Goal: Task Accomplishment & Management: Manage account settings

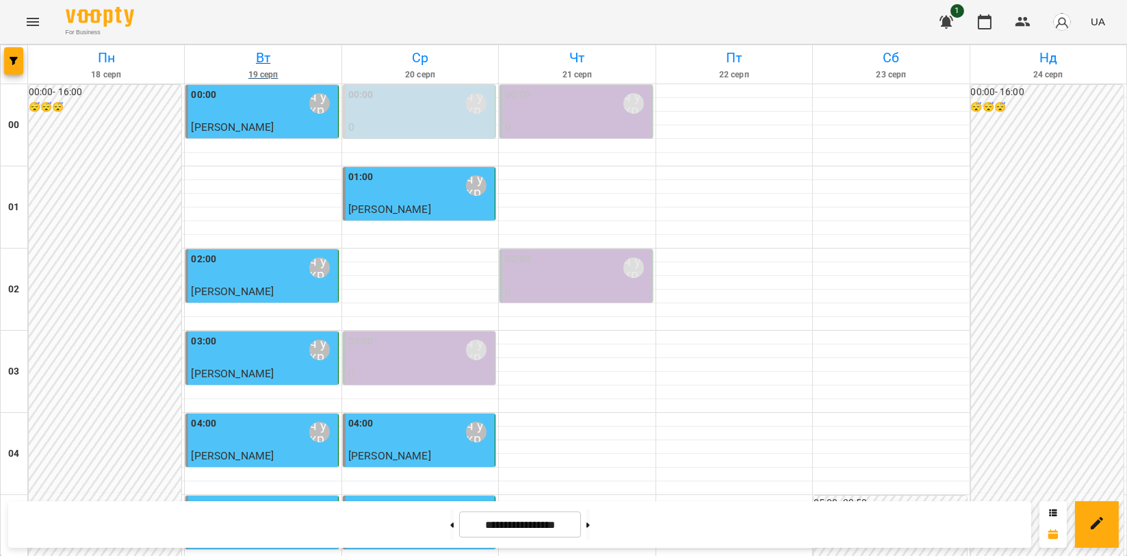
scroll to position [1562, 0]
click at [38, 26] on icon "Menu" at bounding box center [33, 22] width 16 height 16
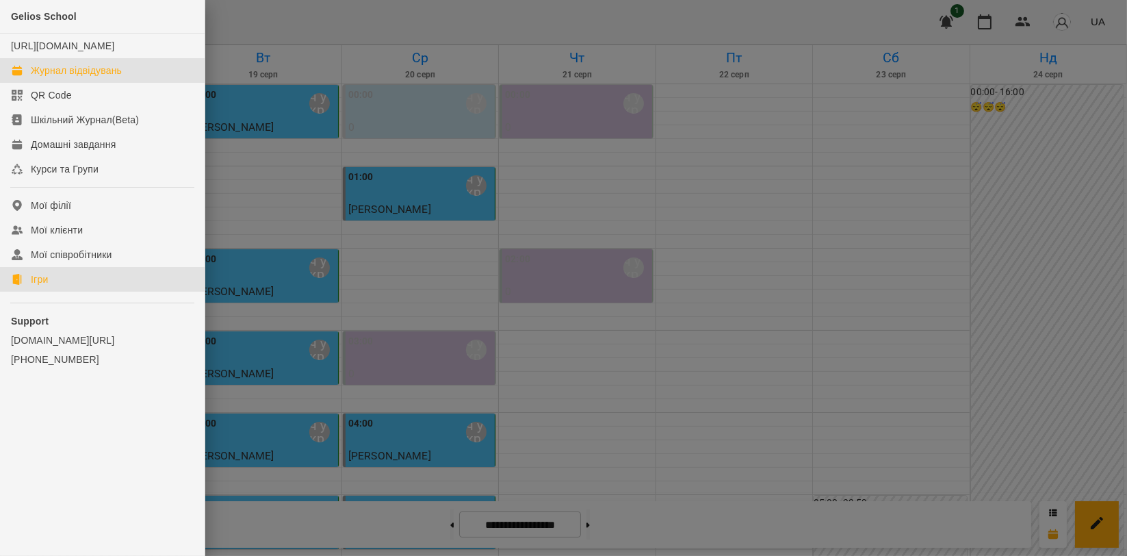
click at [71, 286] on link "Ігри" at bounding box center [102, 279] width 205 height 25
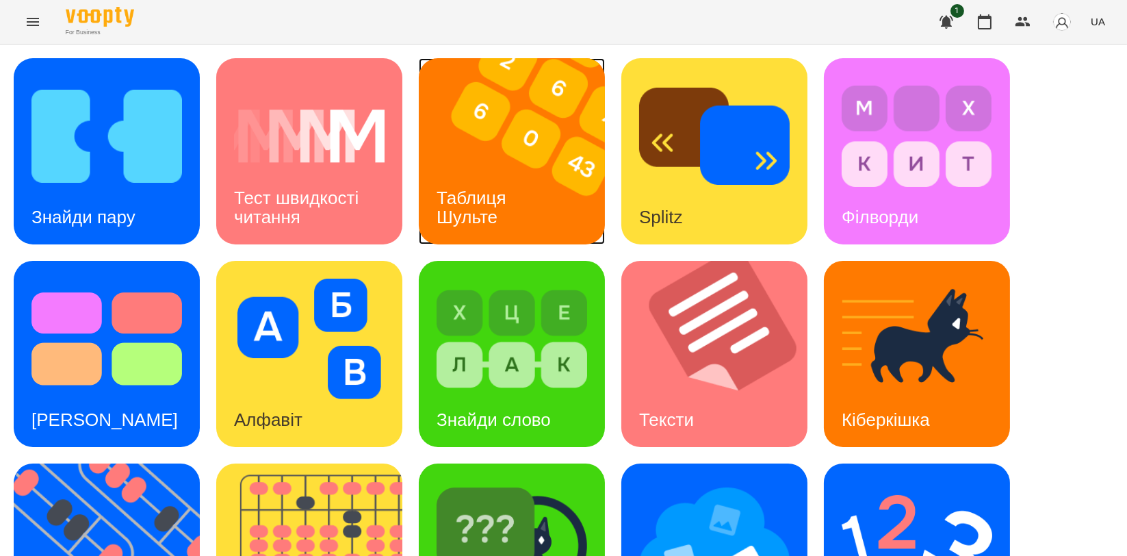
click at [520, 189] on div "Таблиця Шульте" at bounding box center [474, 207] width 110 height 73
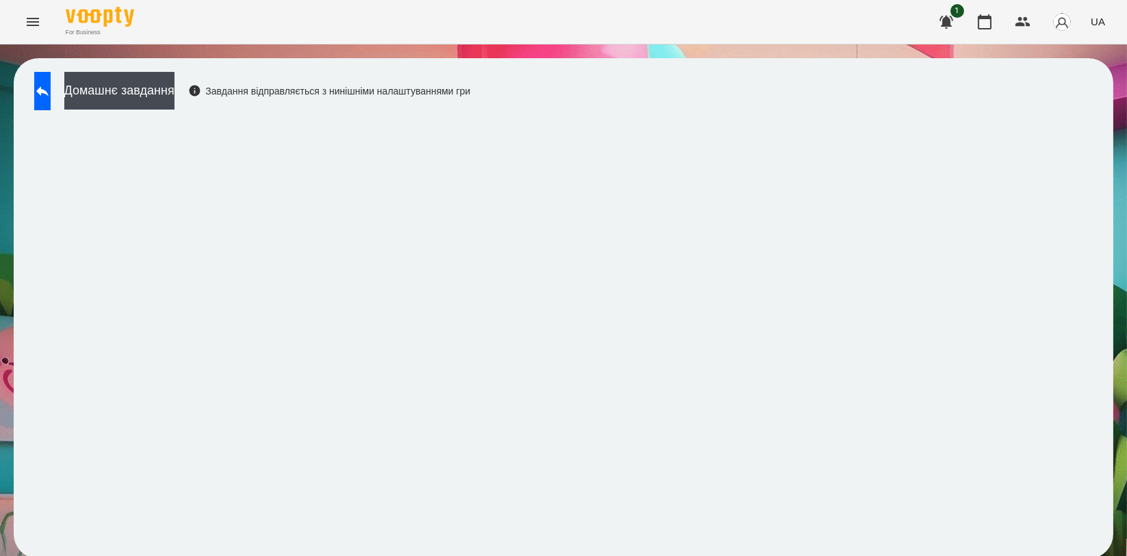
click at [945, 92] on div "Домашнє завдання Завдання відправляється з нинішніми налаштуваннями гри" at bounding box center [564, 308] width 1100 height 500
click at [51, 88] on icon at bounding box center [42, 91] width 16 height 16
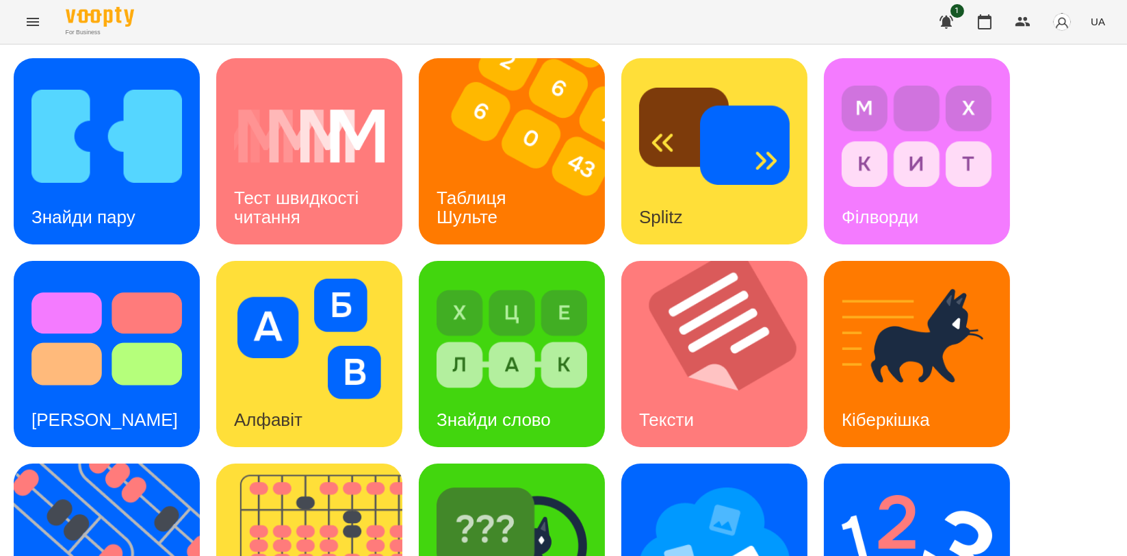
scroll to position [310, 0]
click at [93, 463] on img at bounding box center [115, 556] width 203 height 186
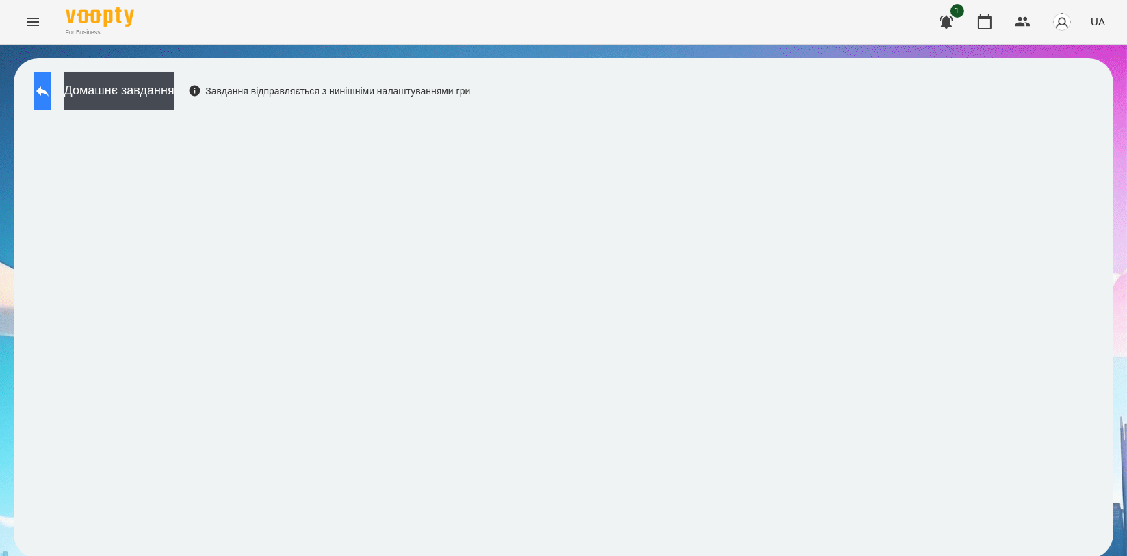
click at [51, 84] on button at bounding box center [42, 91] width 16 height 38
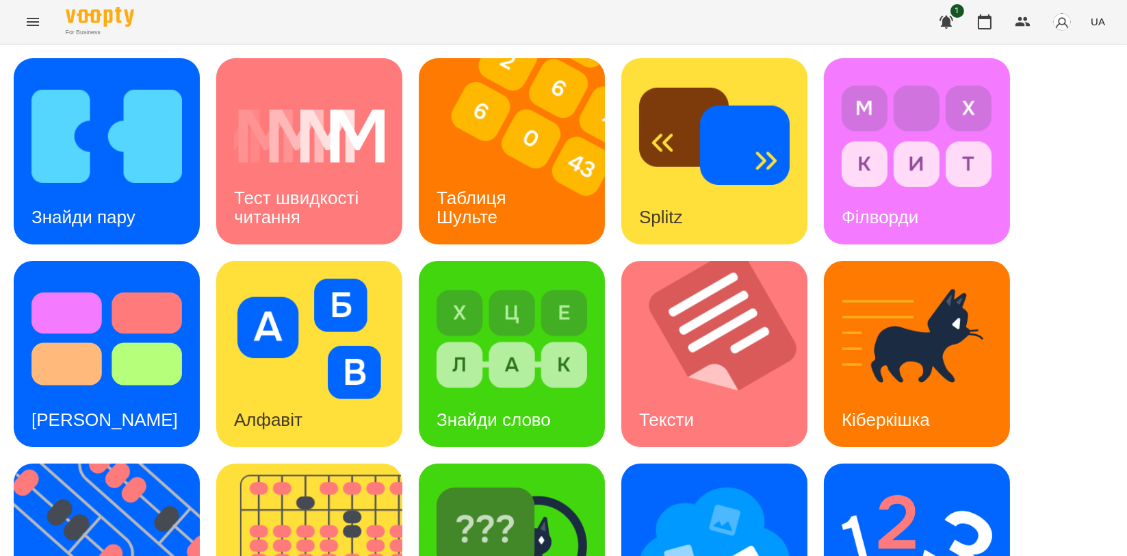
scroll to position [304, 0]
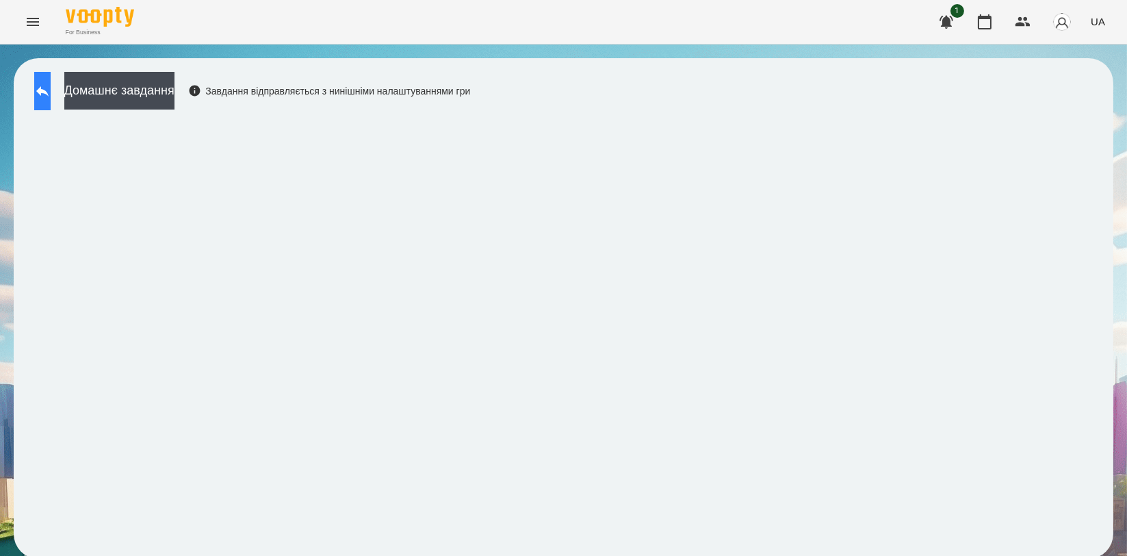
click at [44, 97] on button at bounding box center [42, 91] width 16 height 38
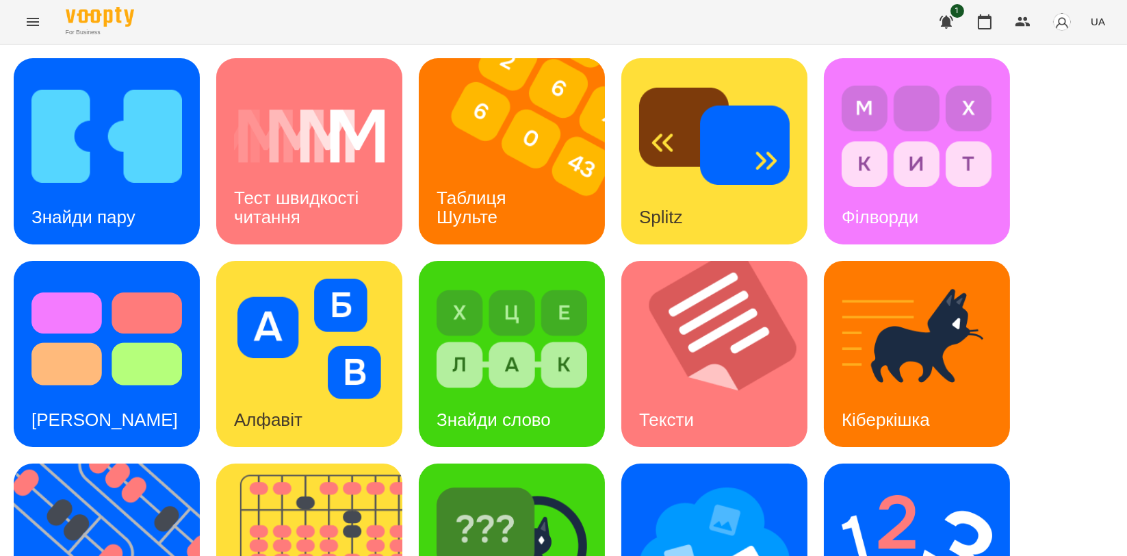
scroll to position [304, 0]
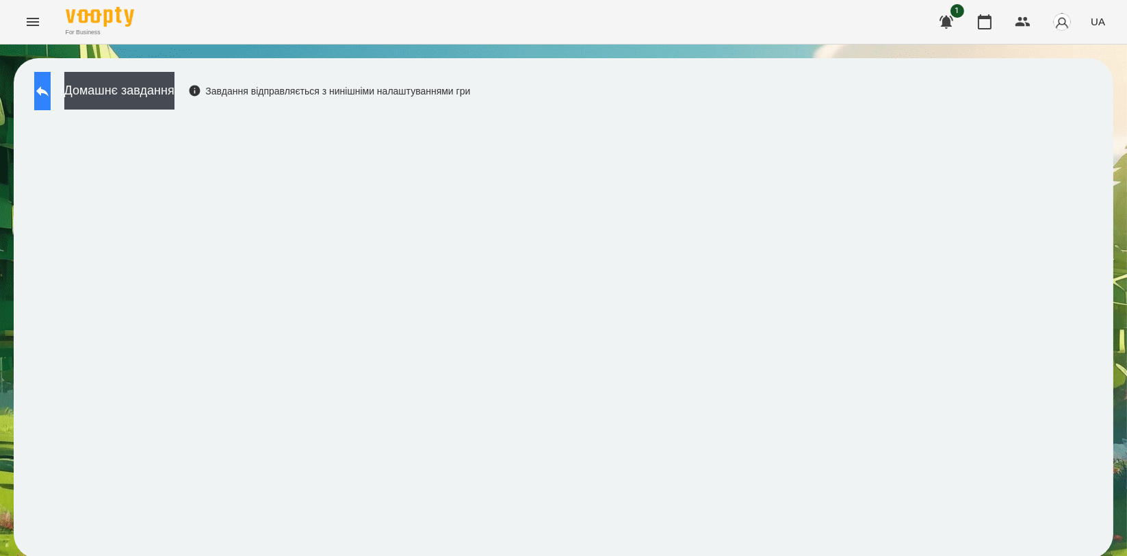
click at [51, 96] on icon at bounding box center [42, 91] width 16 height 16
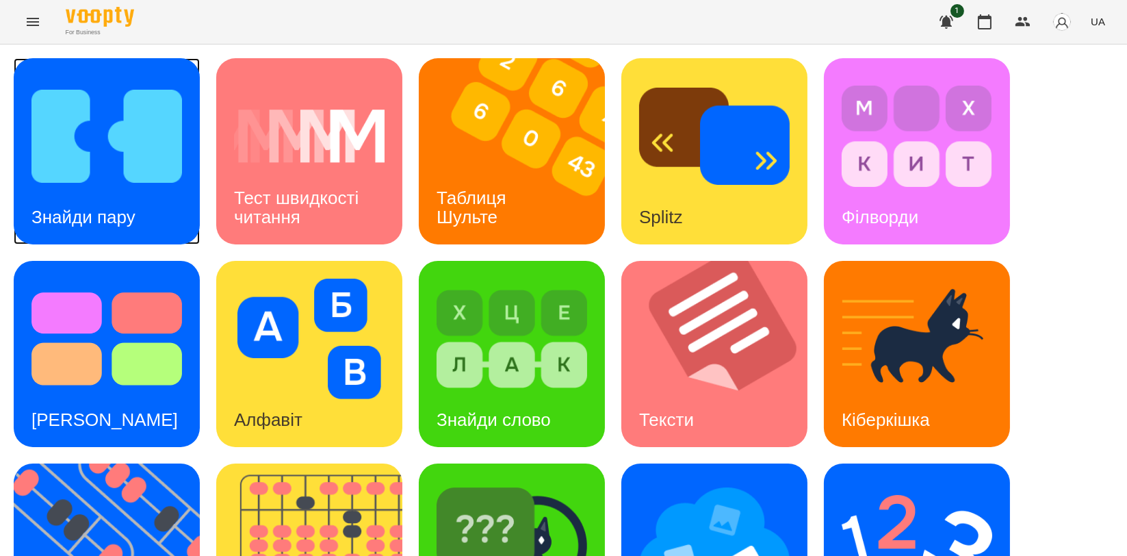
click at [129, 183] on img at bounding box center [106, 136] width 151 height 120
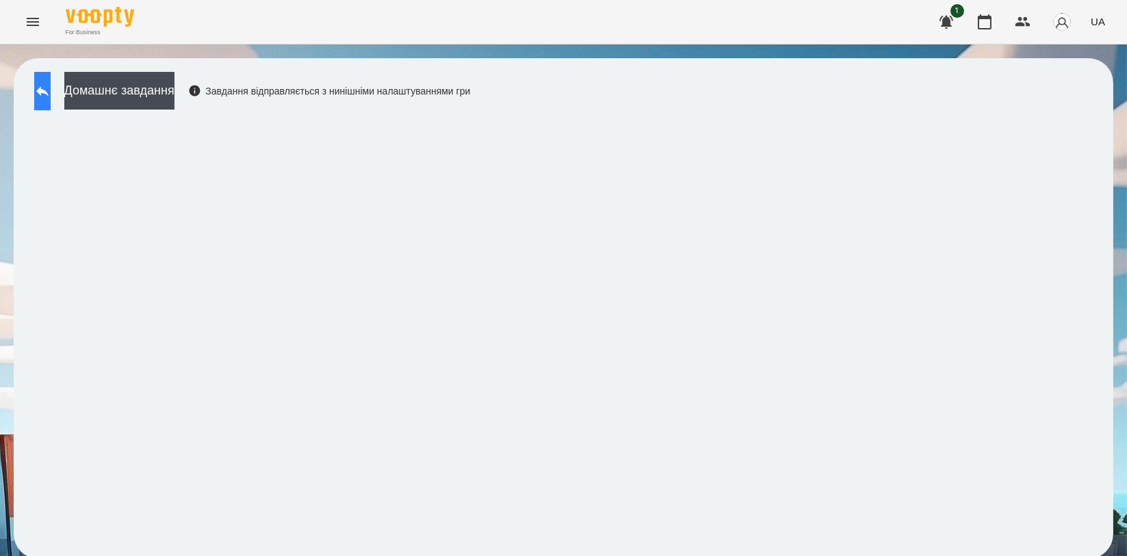
click at [51, 91] on button at bounding box center [42, 91] width 16 height 38
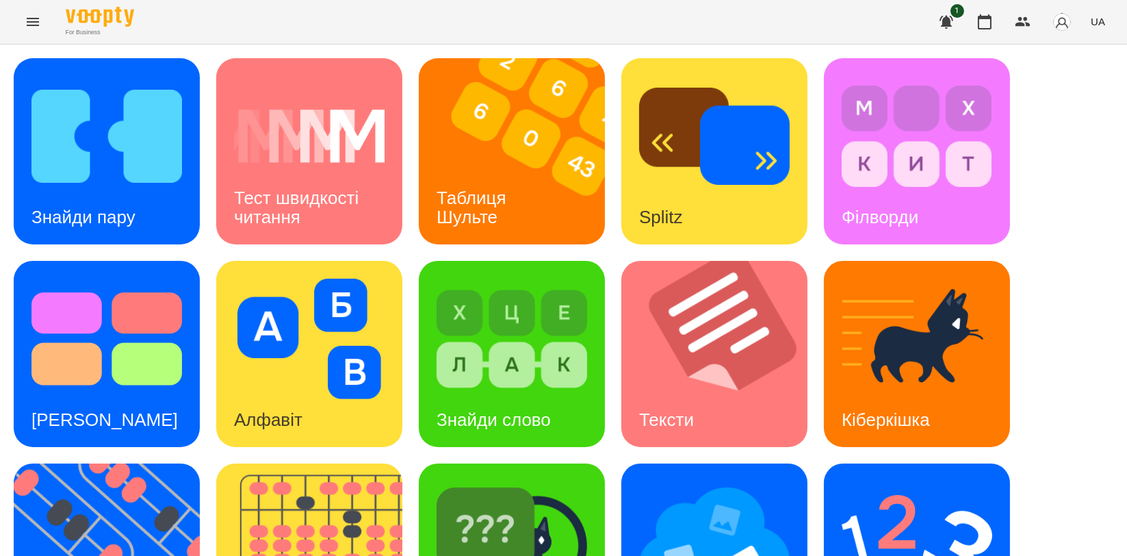
scroll to position [304, 0]
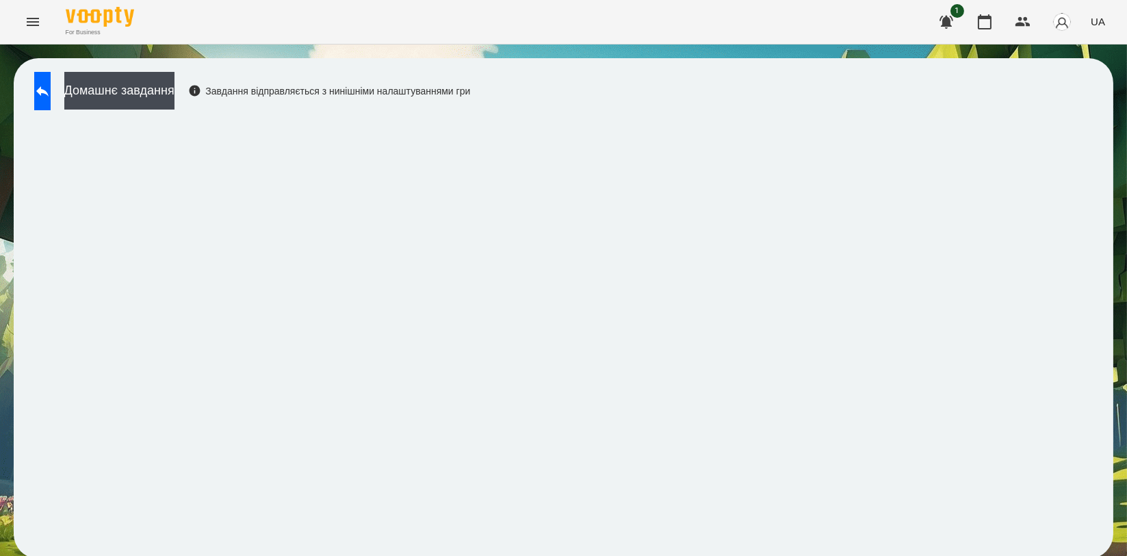
scroll to position [2, 0]
click at [51, 94] on button at bounding box center [42, 91] width 16 height 38
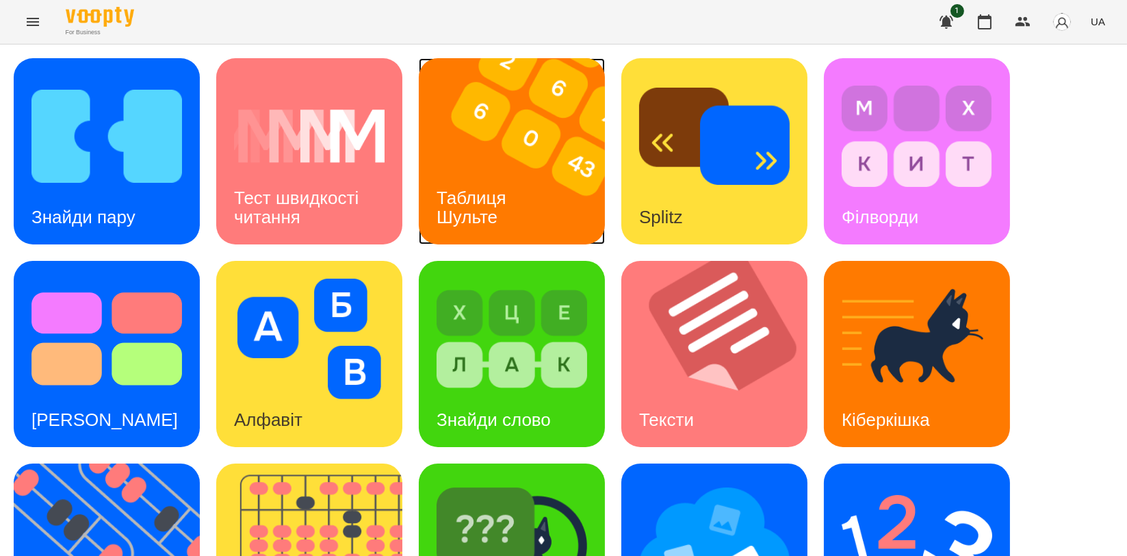
click at [502, 201] on h3 "Таблиця Шульте" at bounding box center [474, 207] width 75 height 39
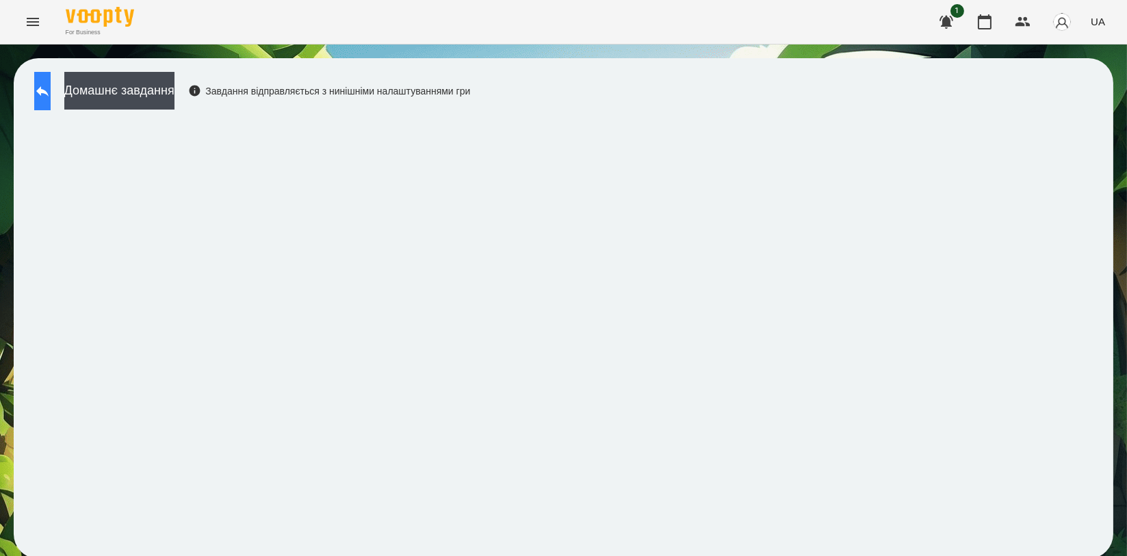
click at [51, 74] on button at bounding box center [42, 91] width 16 height 38
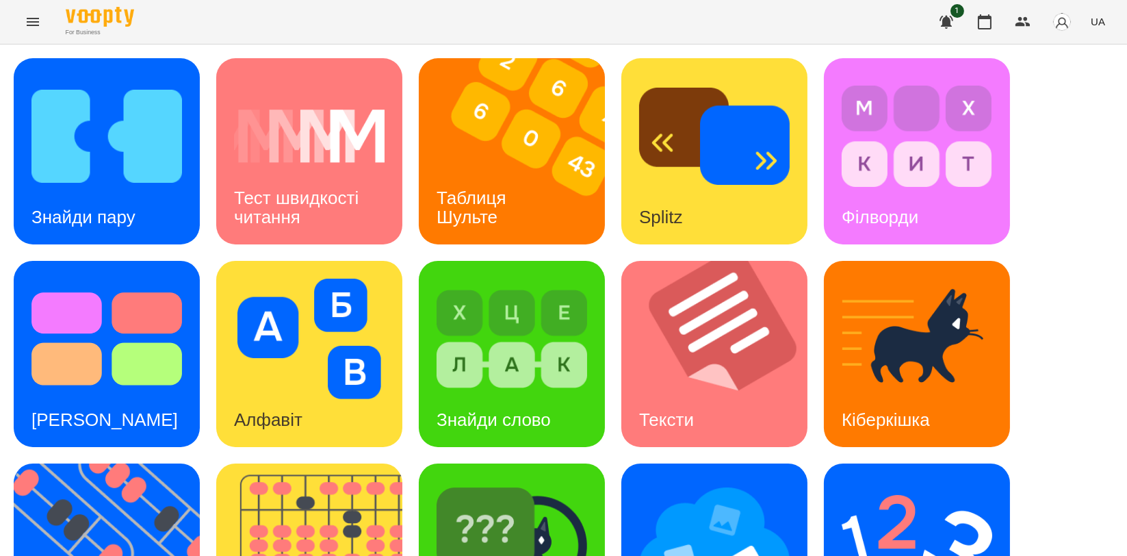
scroll to position [304, 0]
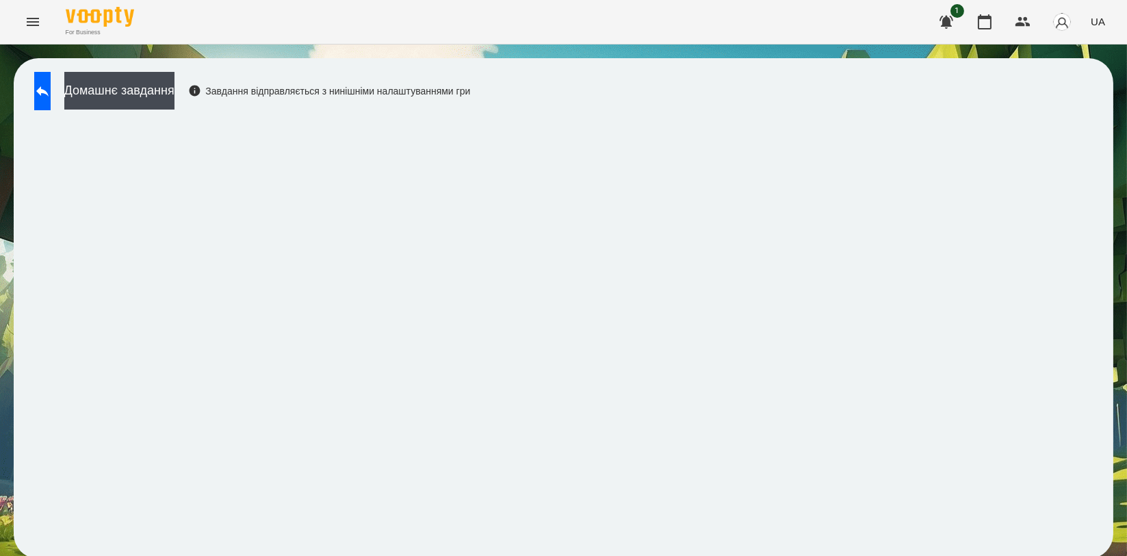
click at [81, 97] on div "Домашнє завдання Завдання відправляється з нинішніми налаштуваннями гри" at bounding box center [248, 94] width 443 height 45
click at [51, 95] on button at bounding box center [42, 91] width 16 height 38
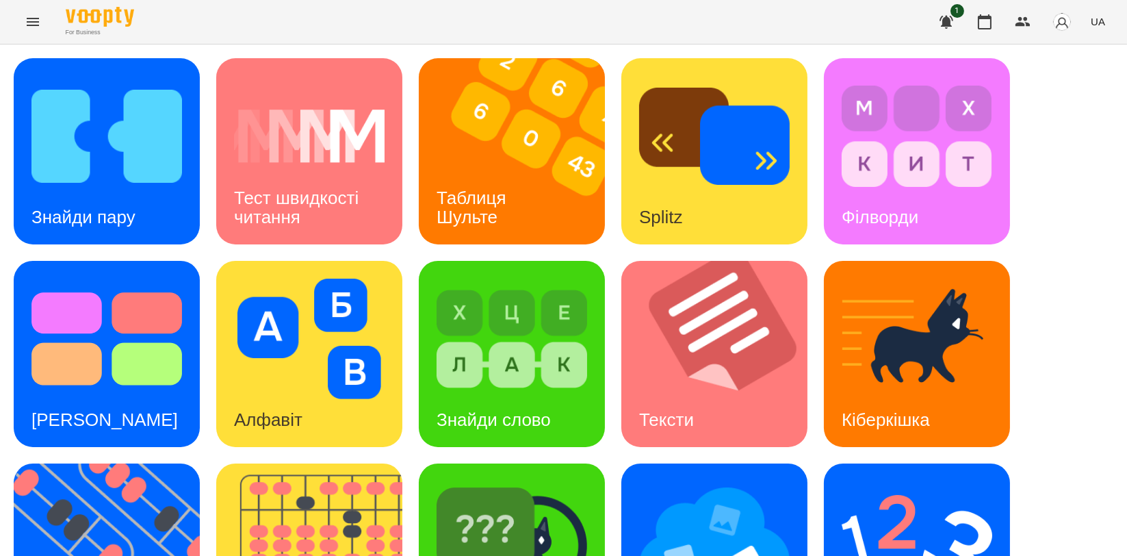
scroll to position [152, 0]
click at [873, 481] on img at bounding box center [917, 541] width 151 height 120
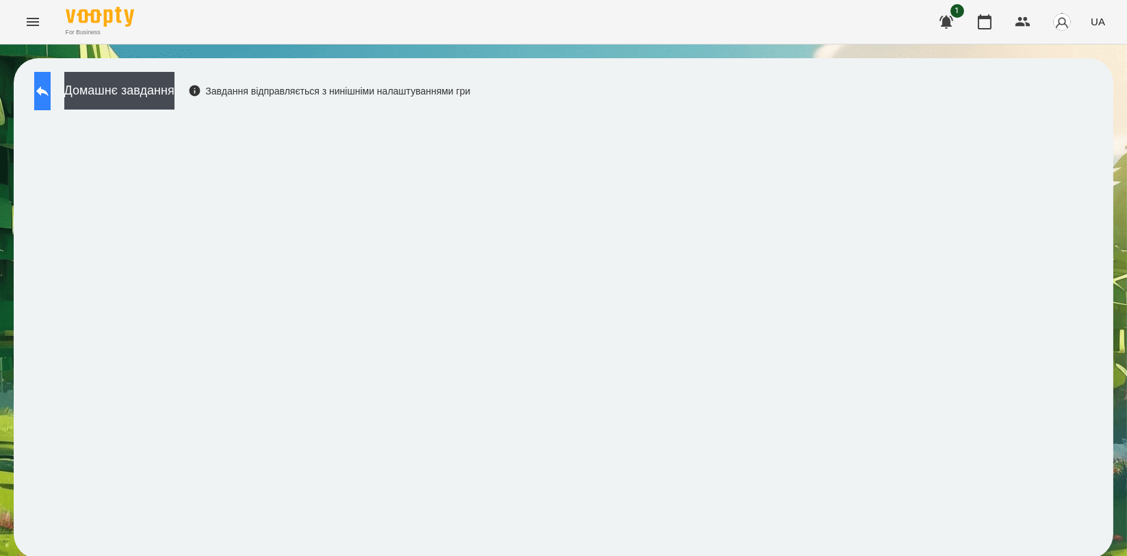
click at [51, 90] on icon at bounding box center [42, 91] width 16 height 16
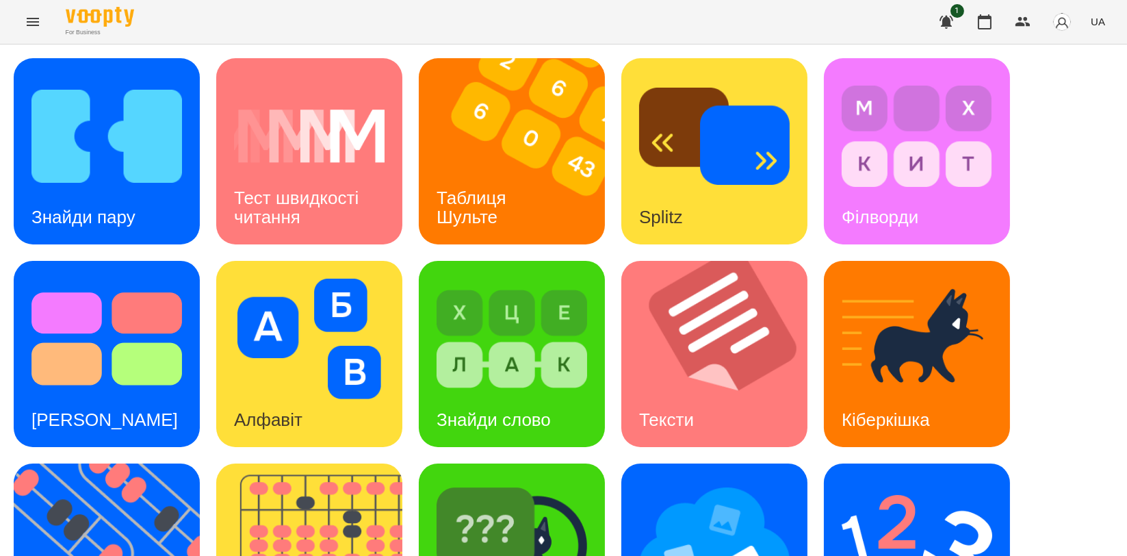
scroll to position [228, 0]
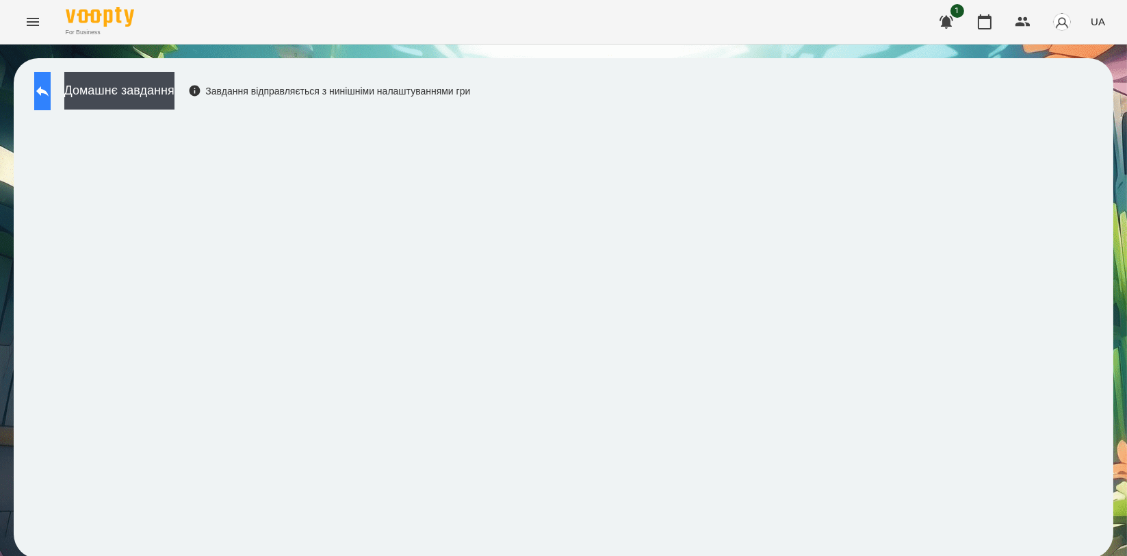
click at [51, 103] on button at bounding box center [42, 91] width 16 height 38
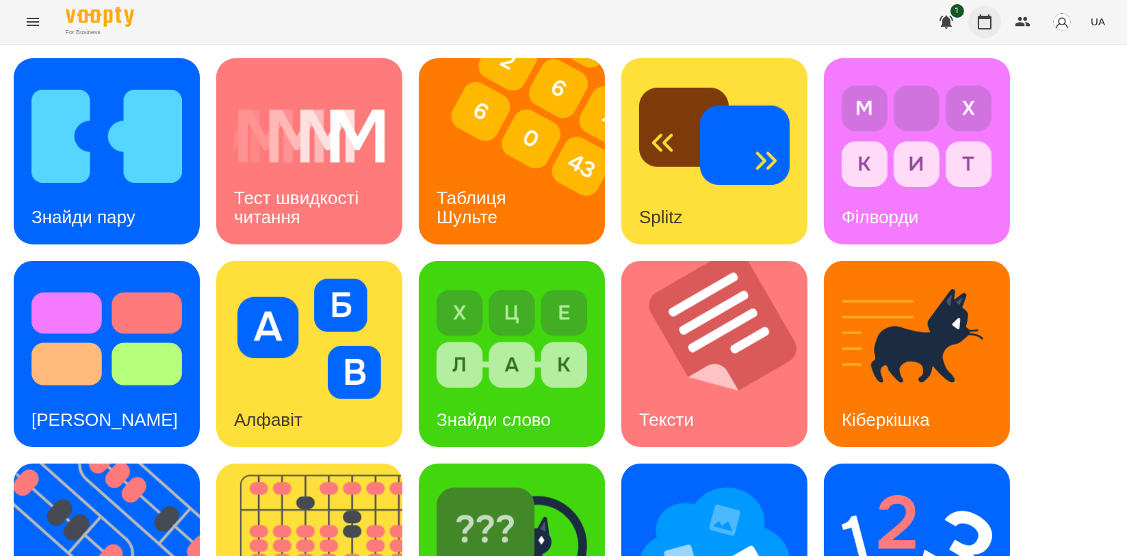
click at [994, 32] on button "button" at bounding box center [985, 21] width 33 height 33
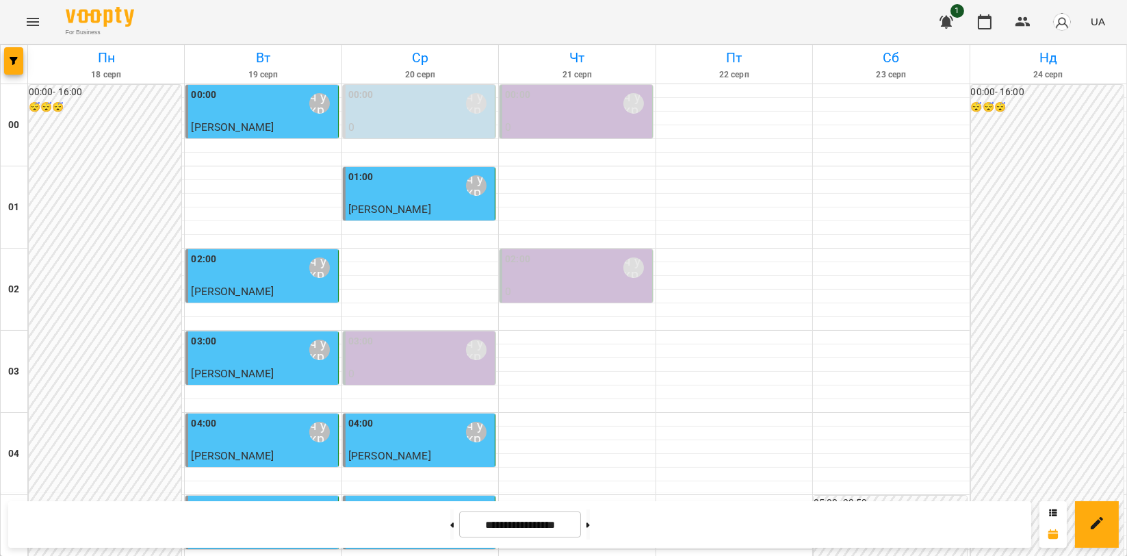
scroll to position [1216, 0]
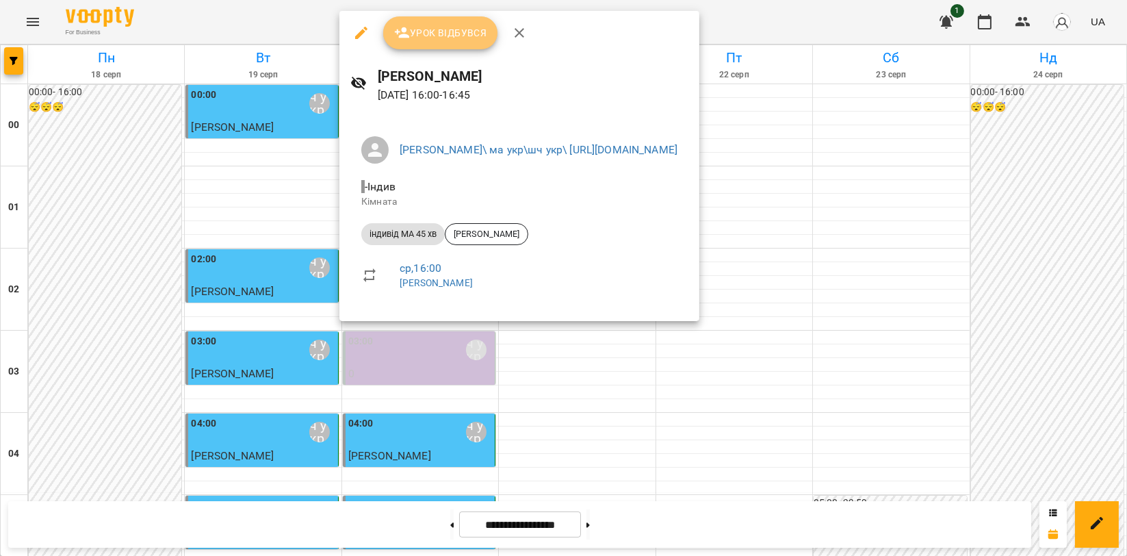
click at [464, 49] on button "Урок відбувся" at bounding box center [440, 32] width 115 height 33
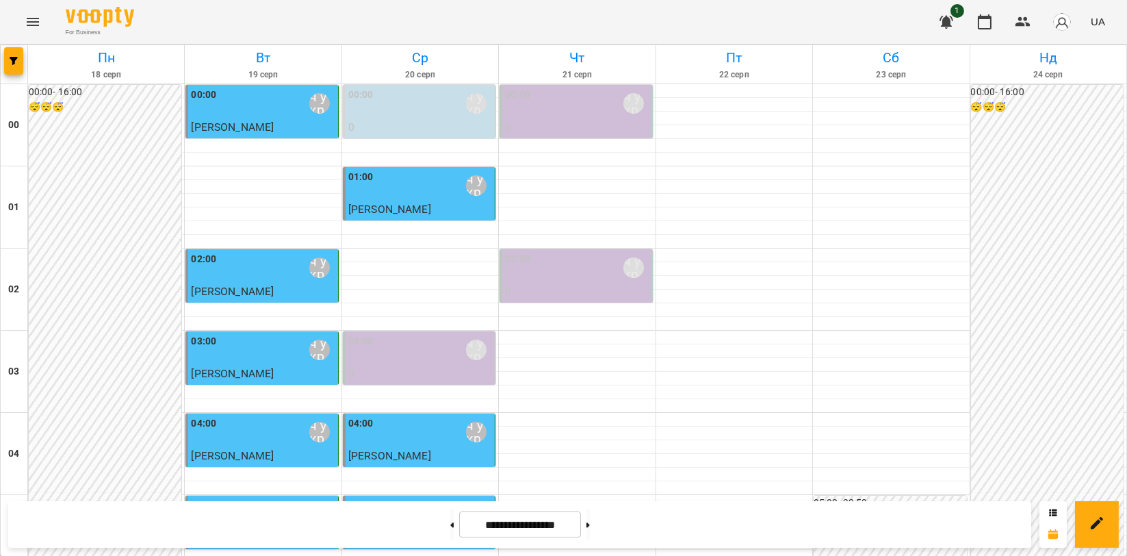
scroll to position [1216, 0]
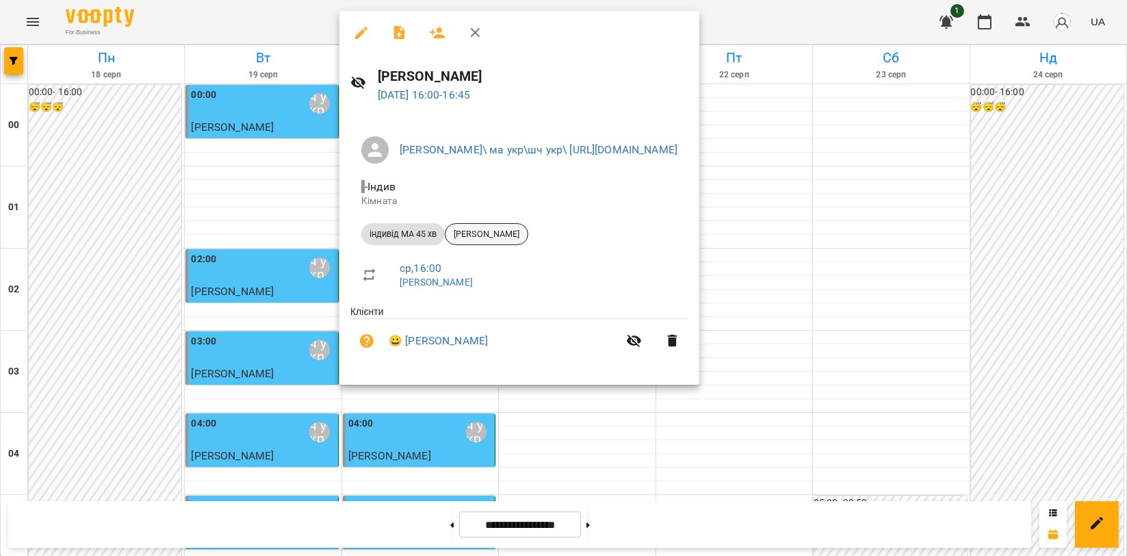
click at [511, 235] on span "[PERSON_NAME]" at bounding box center [487, 234] width 82 height 12
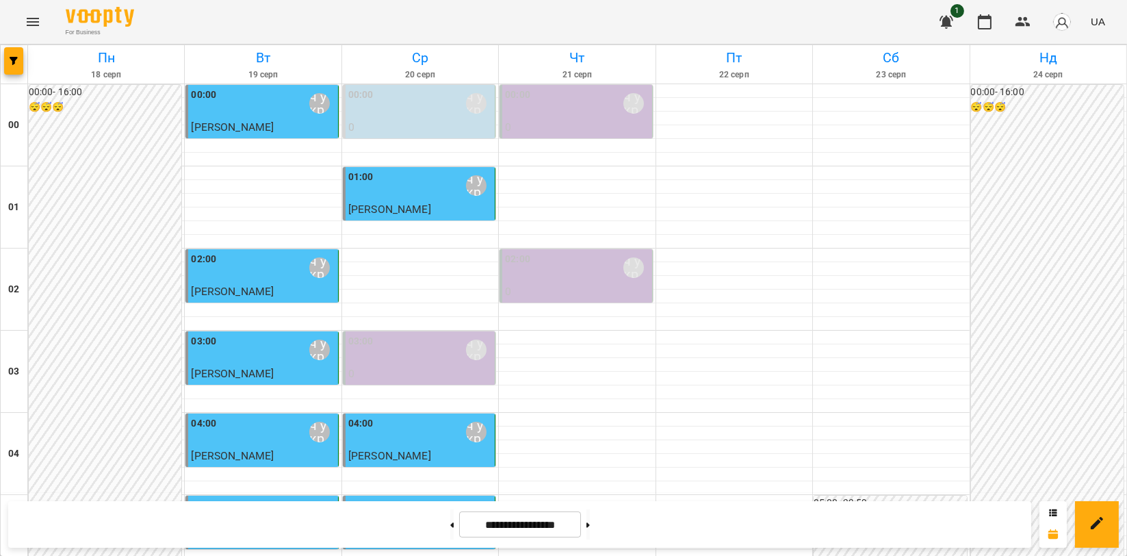
scroll to position [1216, 0]
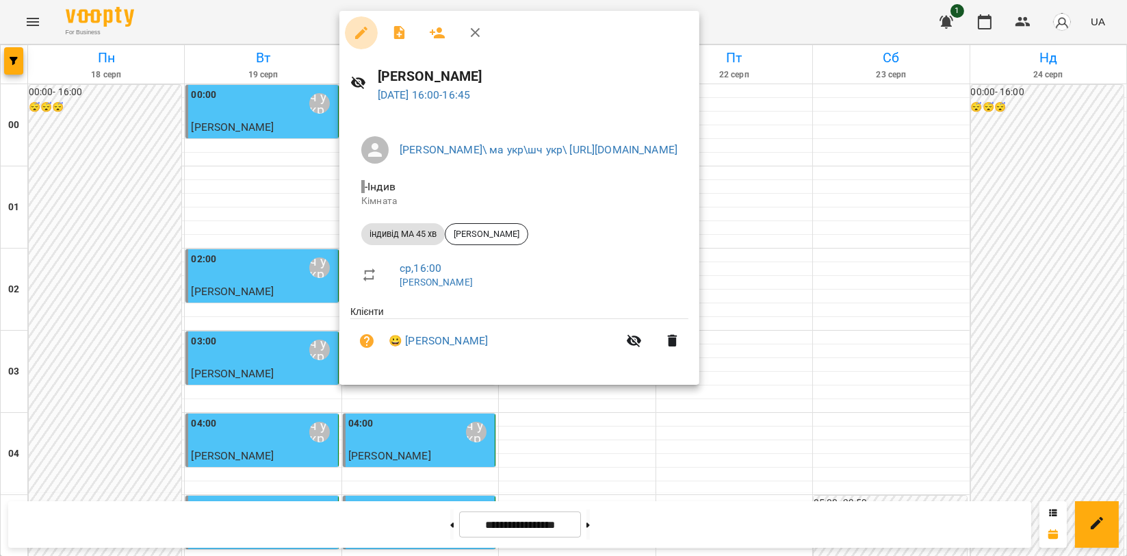
click at [359, 30] on icon "button" at bounding box center [361, 33] width 16 height 16
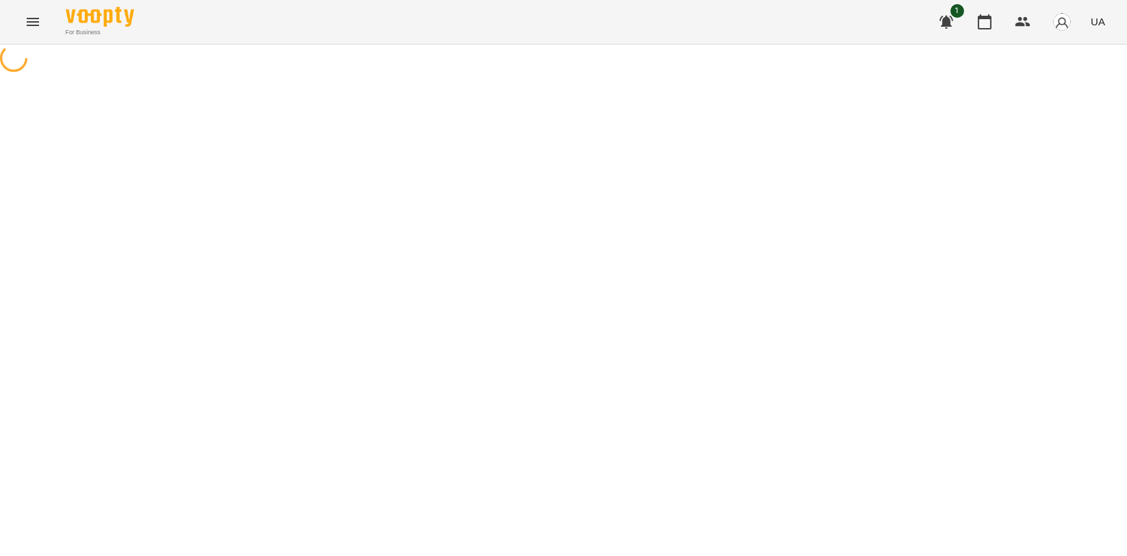
select select "**********"
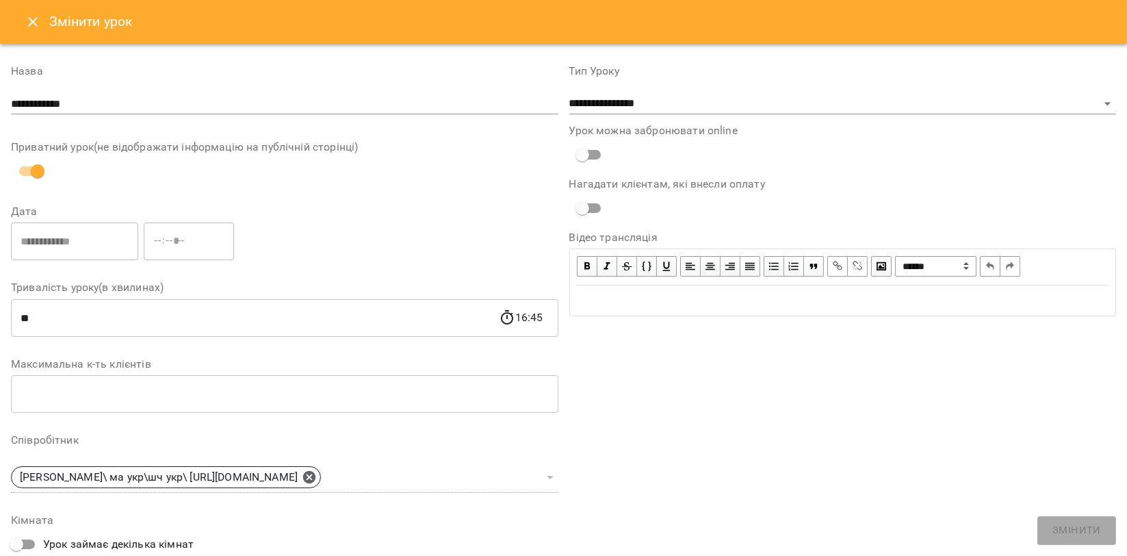
click at [27, 26] on icon "Close" at bounding box center [33, 22] width 16 height 16
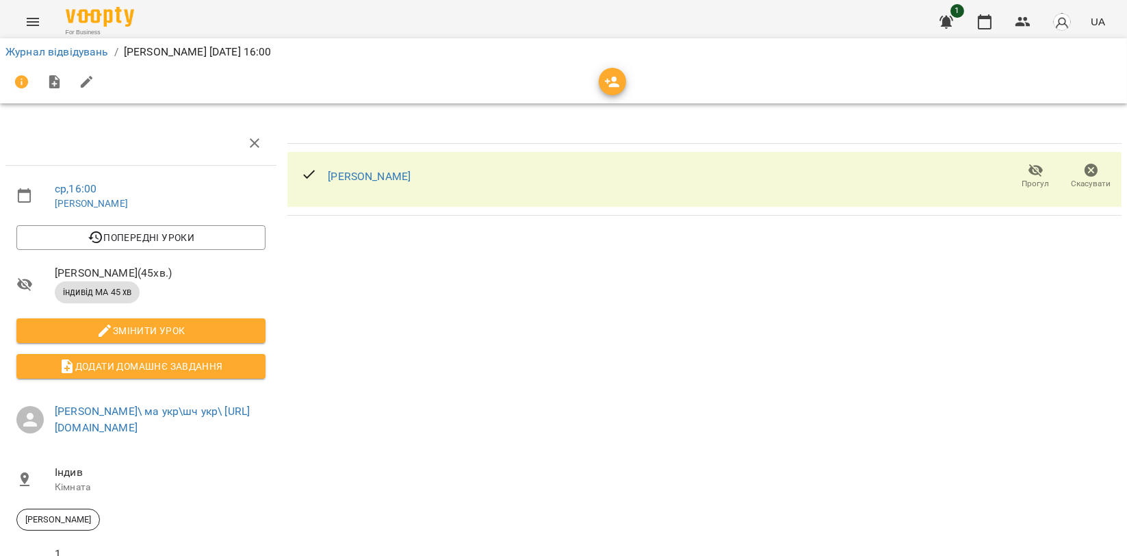
click at [1078, 178] on span "Скасувати" at bounding box center [1092, 184] width 40 height 12
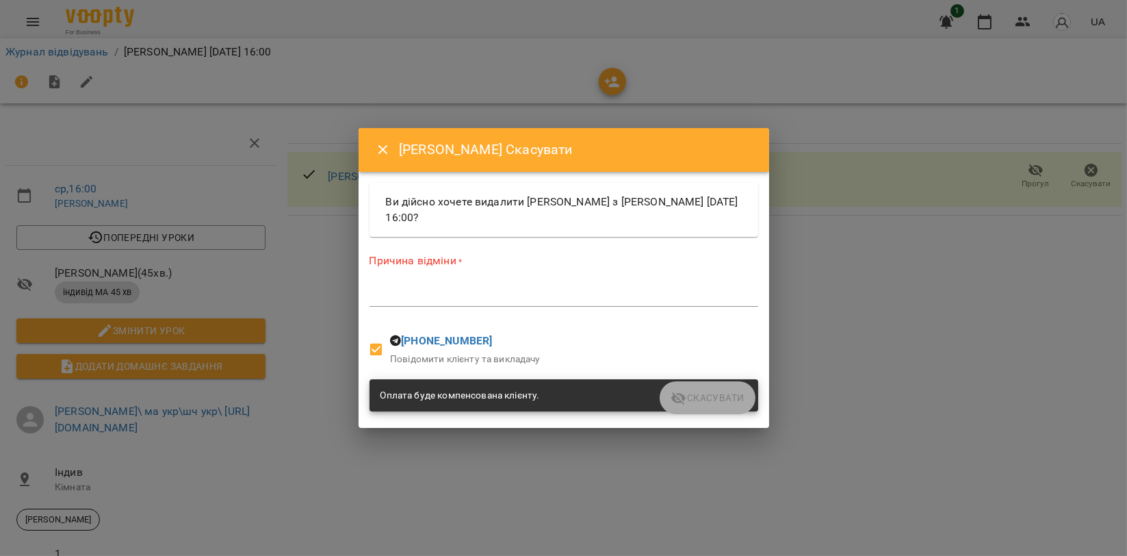
click at [454, 295] on textarea at bounding box center [564, 295] width 389 height 13
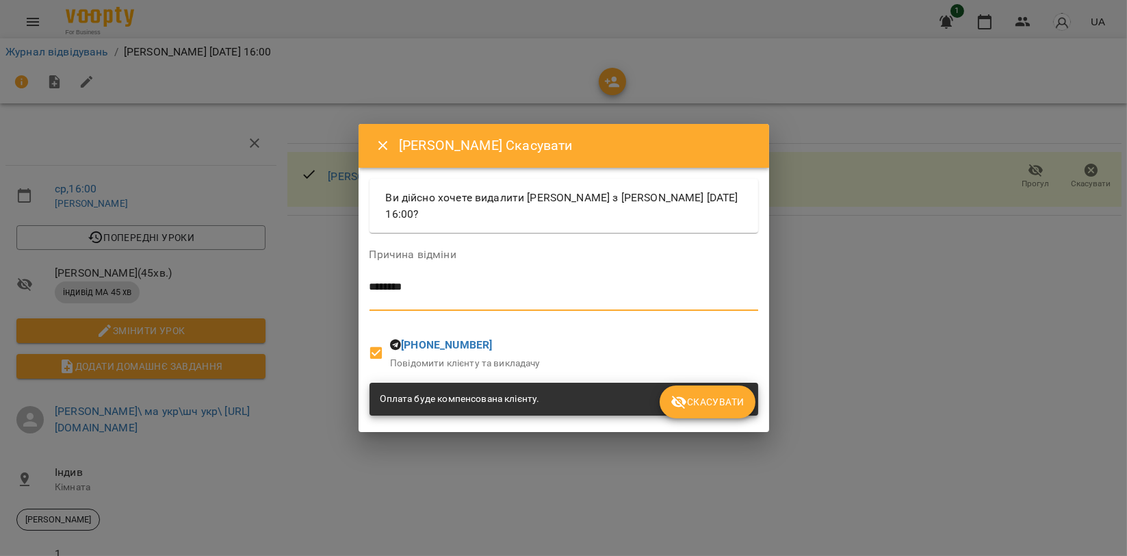
type textarea "*******"
click at [676, 406] on icon "submit" at bounding box center [679, 402] width 16 height 16
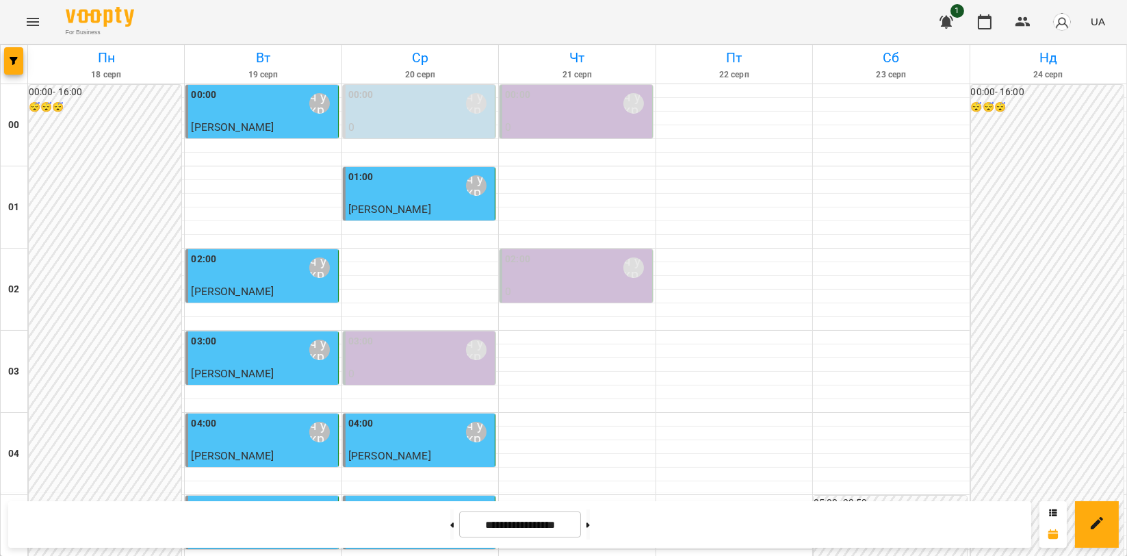
scroll to position [1292, 0]
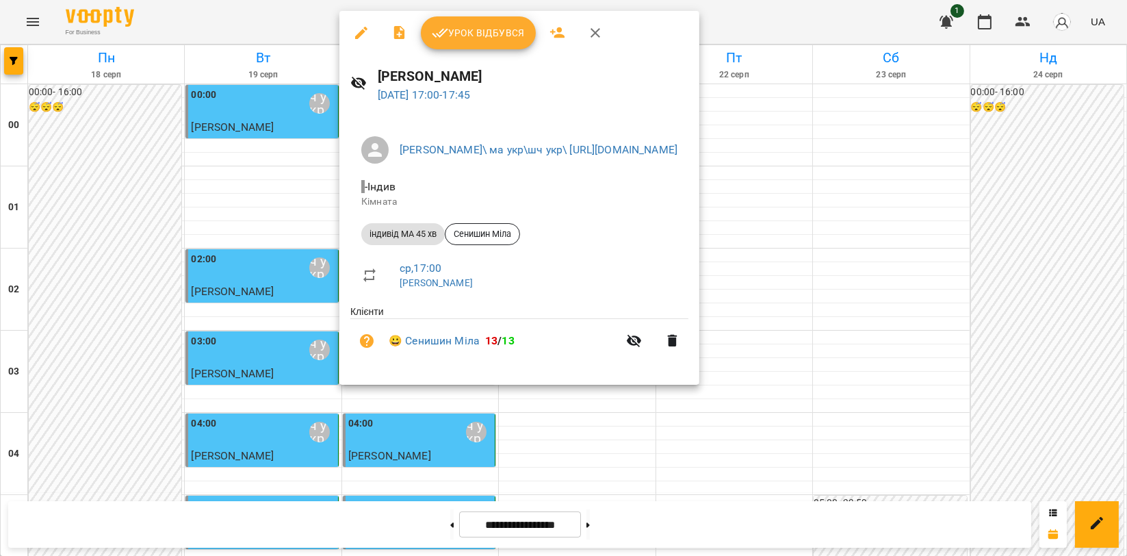
click at [463, 20] on button "Урок відбувся" at bounding box center [478, 32] width 115 height 33
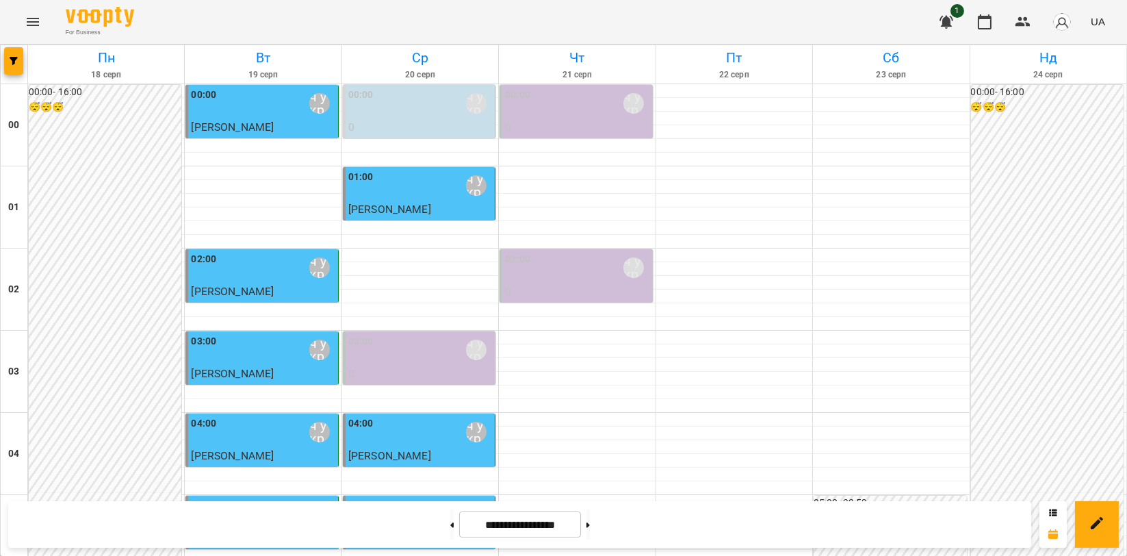
scroll to position [1216, 0]
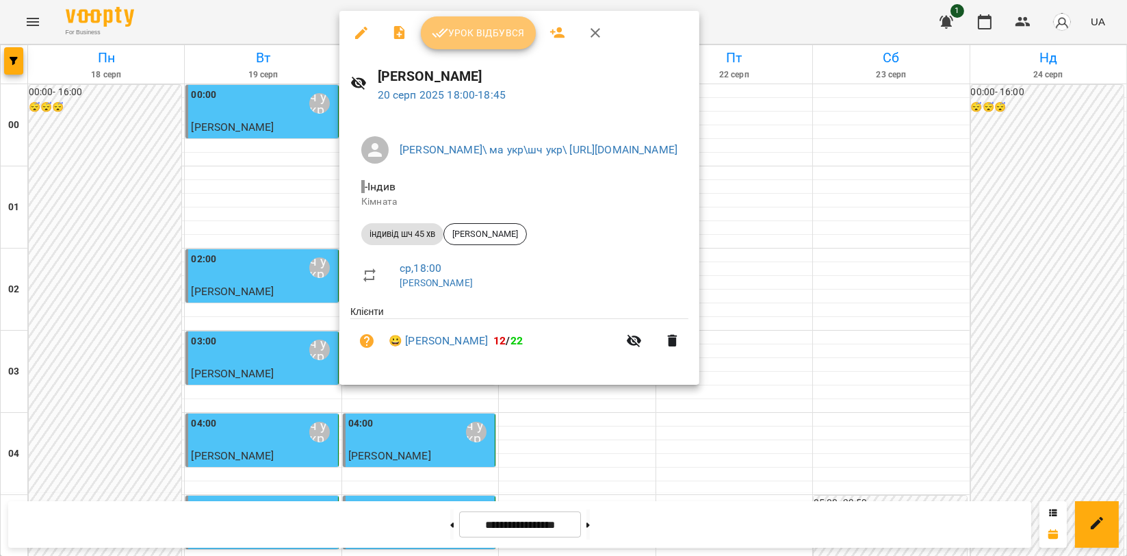
click at [475, 32] on span "Урок відбувся" at bounding box center [478, 33] width 93 height 16
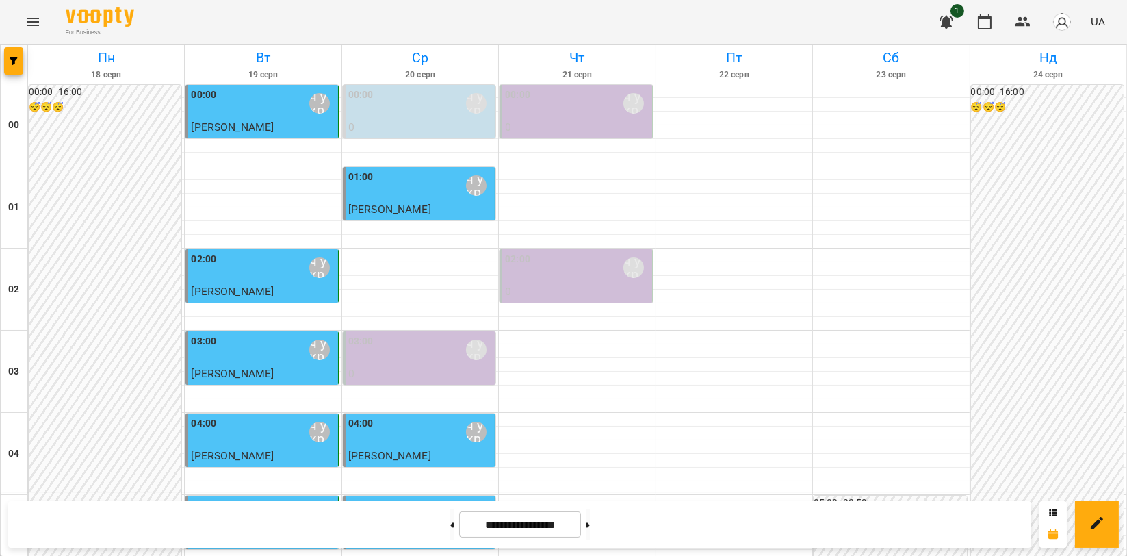
scroll to position [1562, 0]
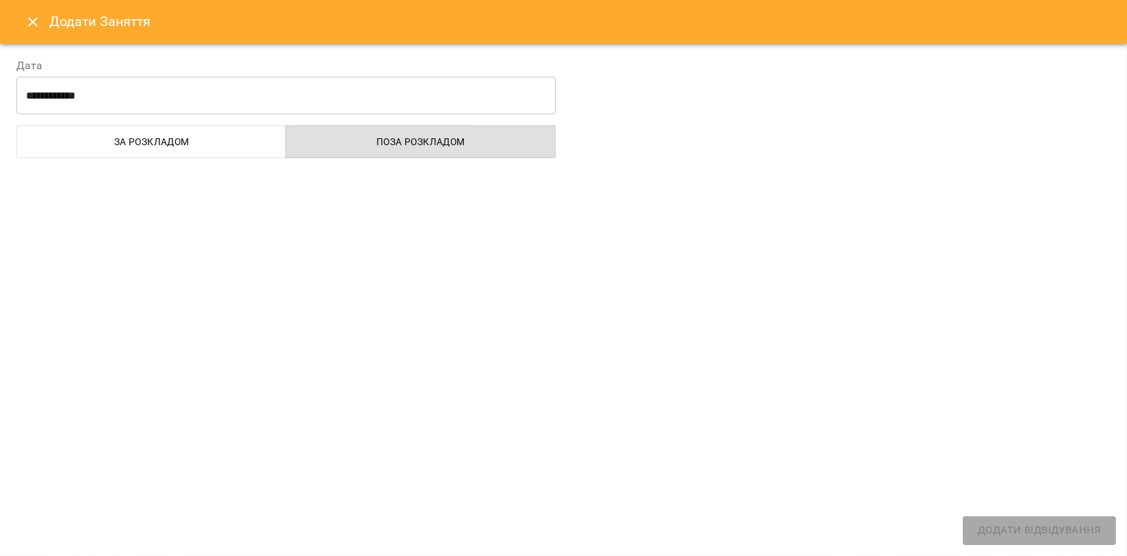
select select "**********"
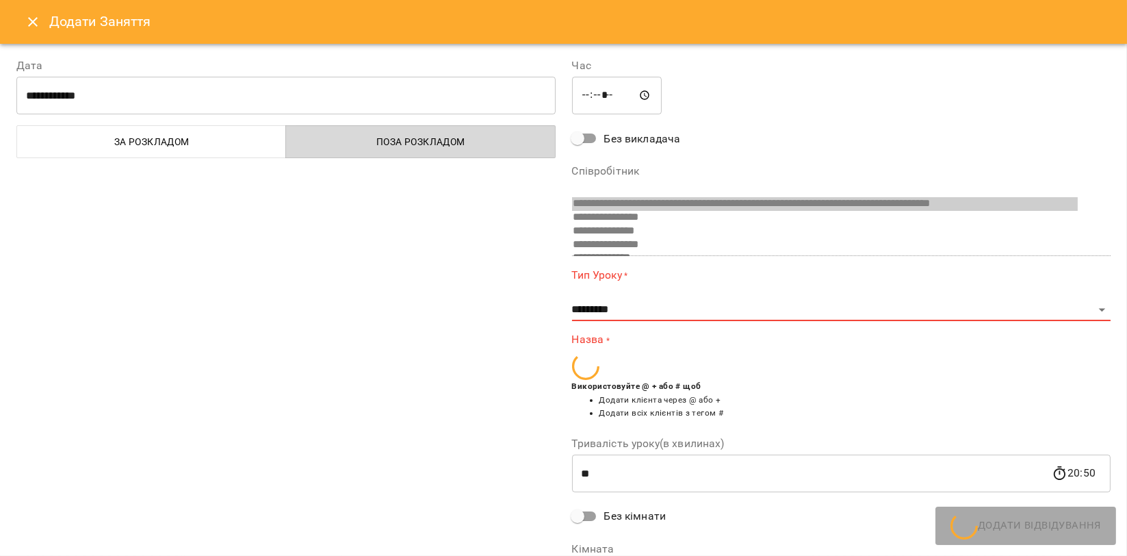
scroll to position [593, 0]
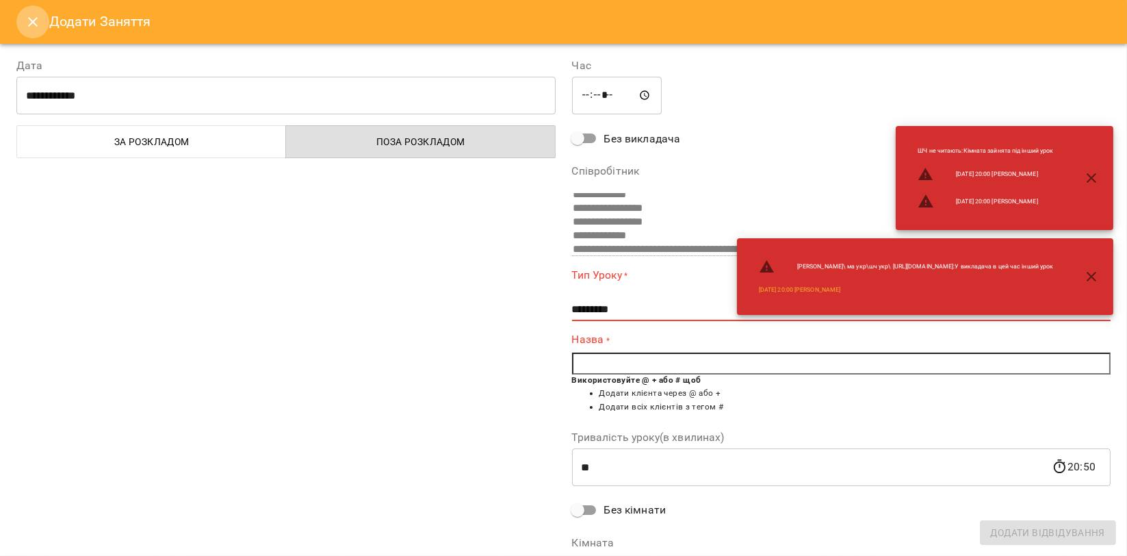
click at [25, 18] on icon "Close" at bounding box center [33, 22] width 16 height 16
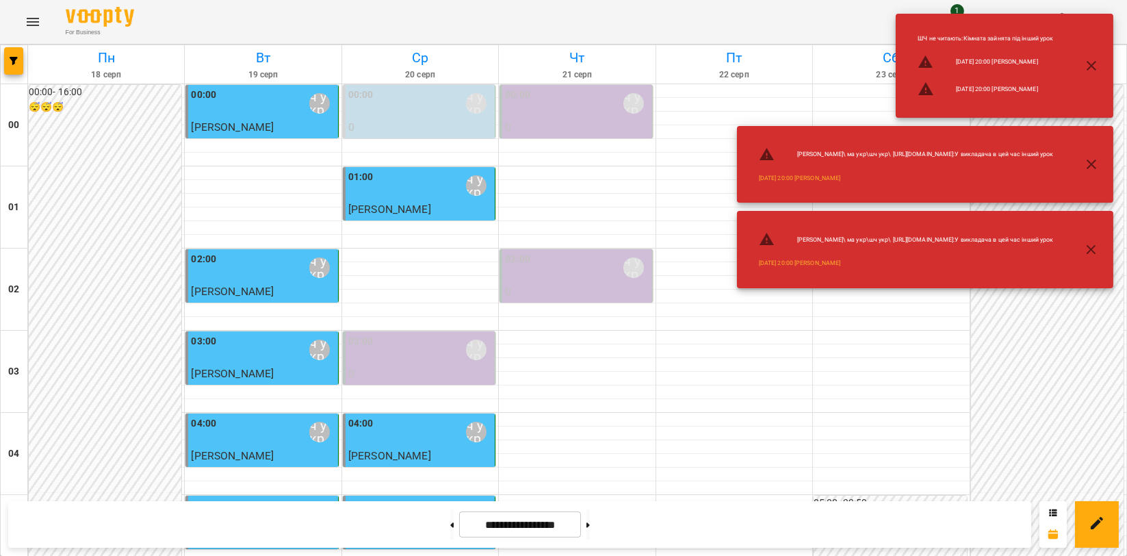
click at [1090, 243] on icon "button" at bounding box center [1092, 250] width 16 height 16
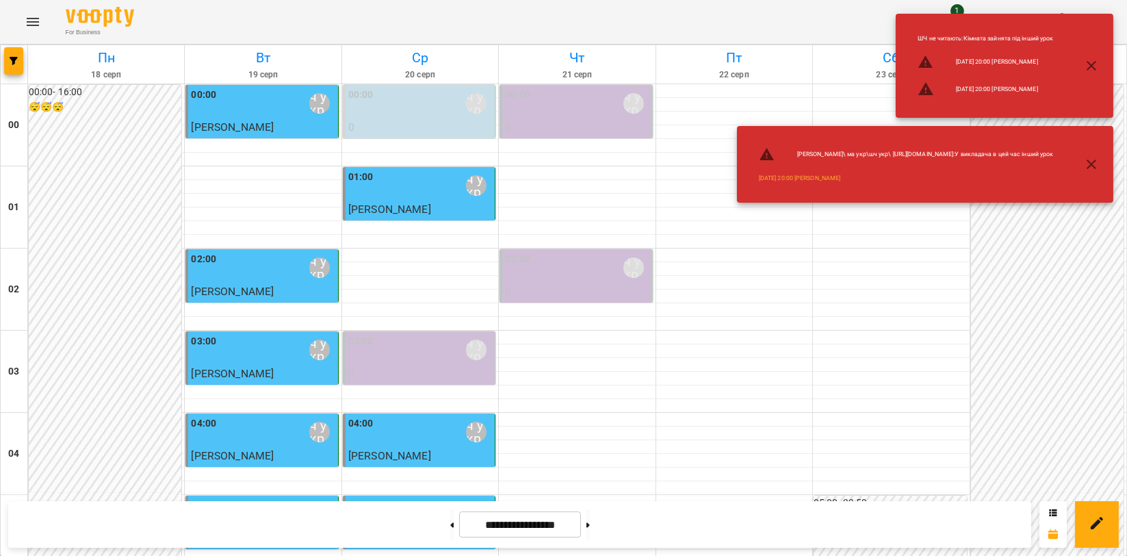
click at [1085, 165] on icon "button" at bounding box center [1092, 164] width 16 height 16
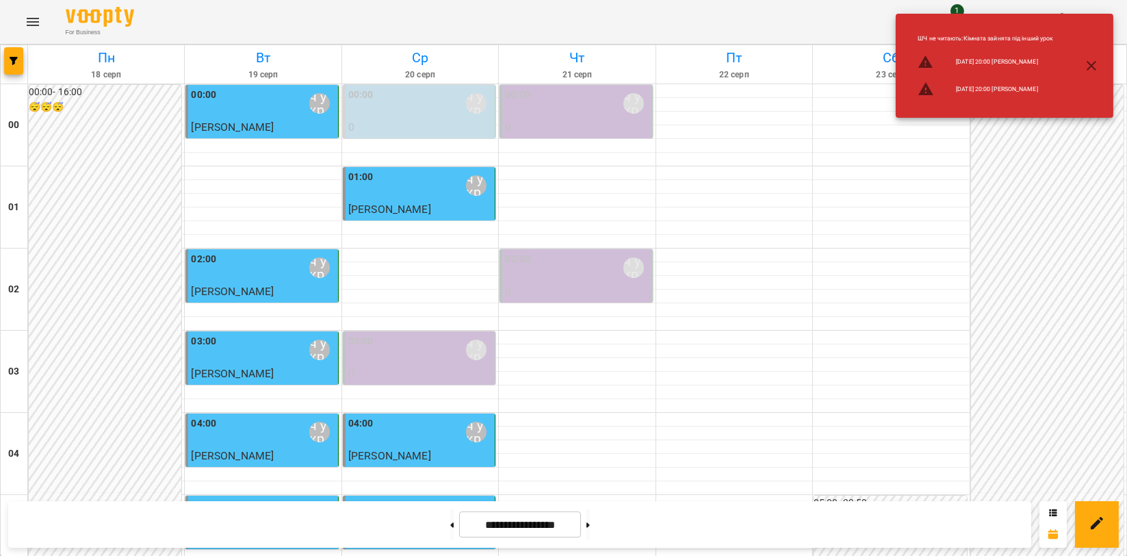
click at [1091, 66] on icon "button" at bounding box center [1092, 66] width 10 height 10
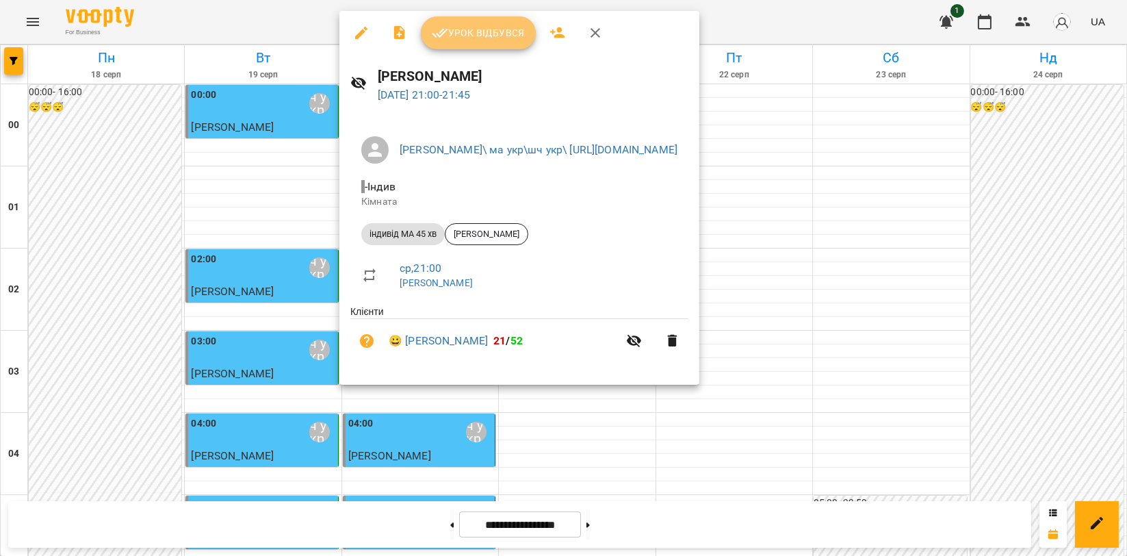
click at [494, 40] on span "Урок відбувся" at bounding box center [478, 33] width 93 height 16
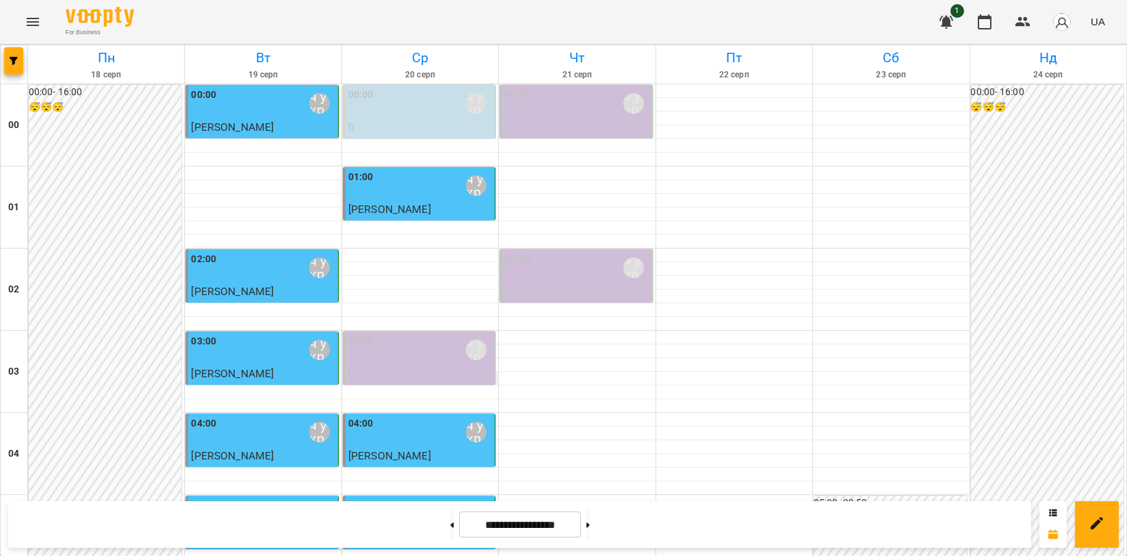
scroll to position [1369, 0]
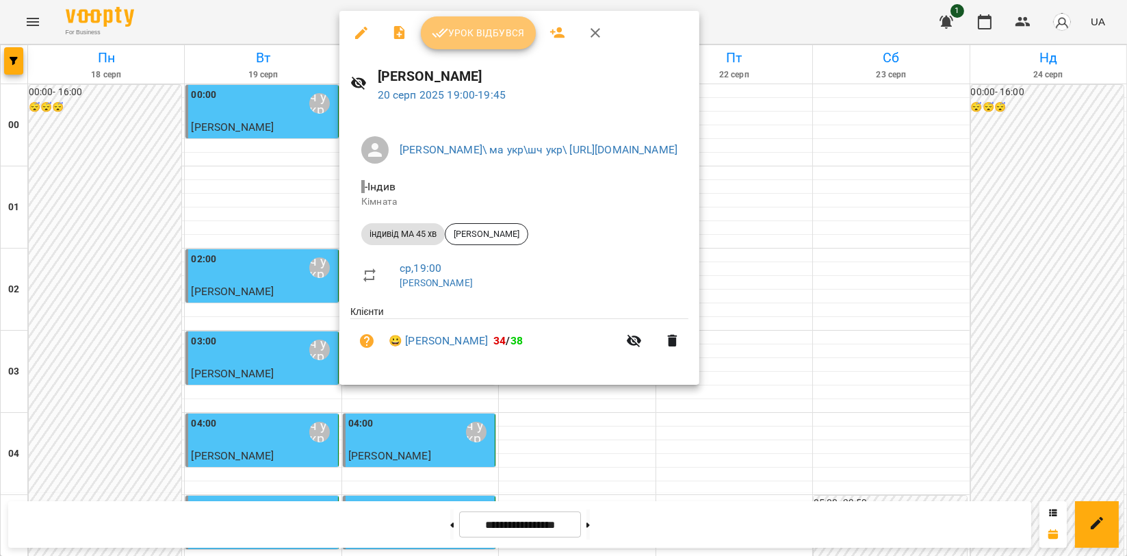
click at [510, 41] on button "Урок відбувся" at bounding box center [478, 32] width 115 height 33
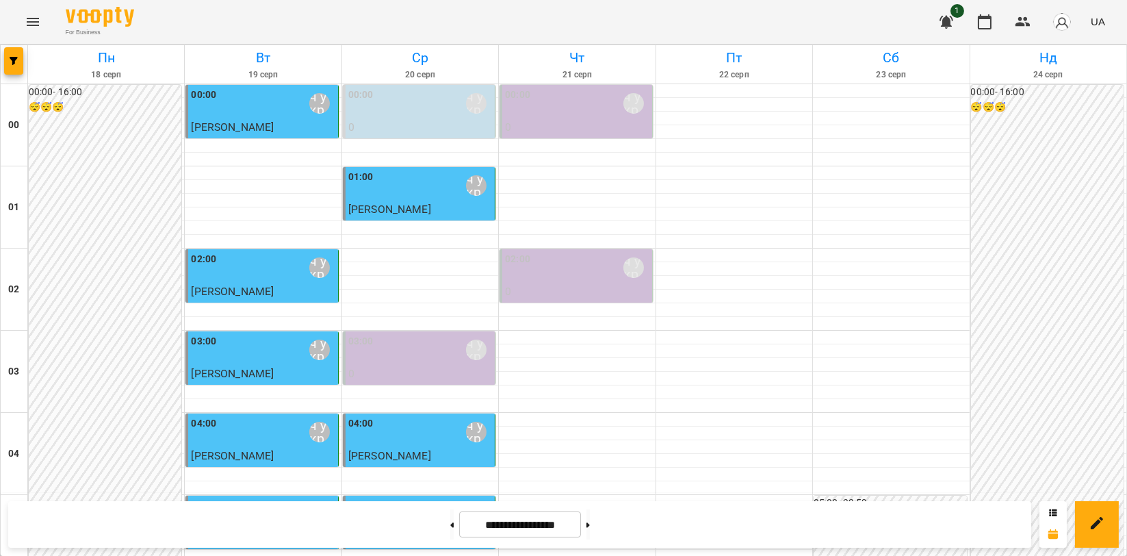
scroll to position [1445, 0]
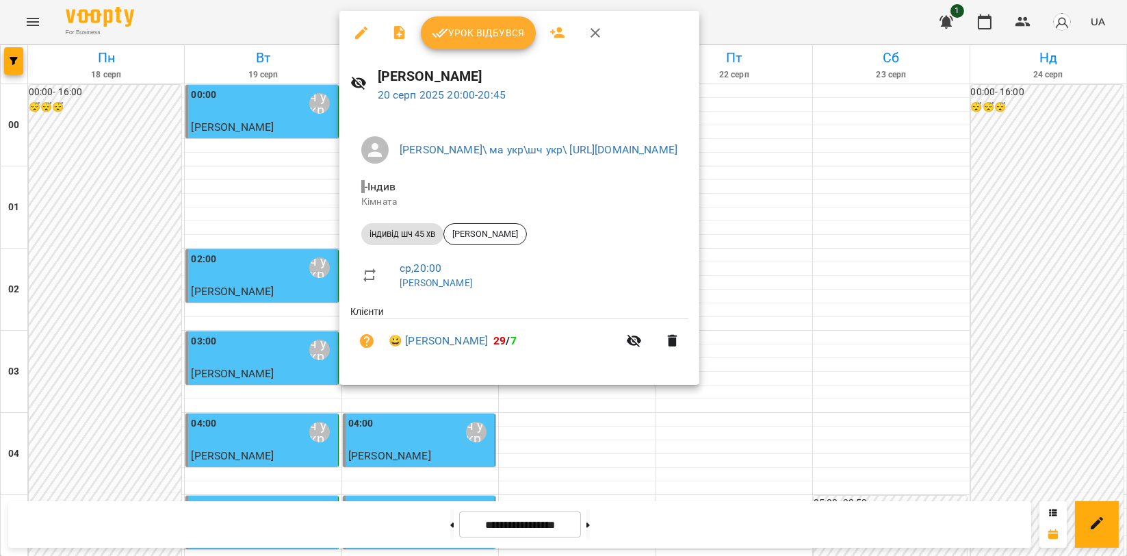
click at [483, 36] on span "Урок відбувся" at bounding box center [478, 33] width 93 height 16
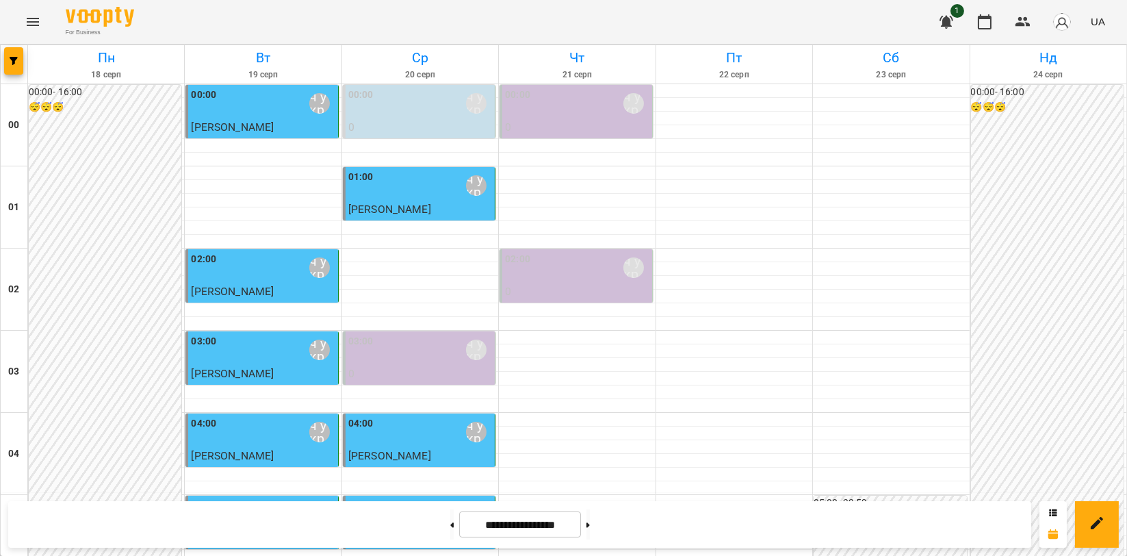
scroll to position [1562, 0]
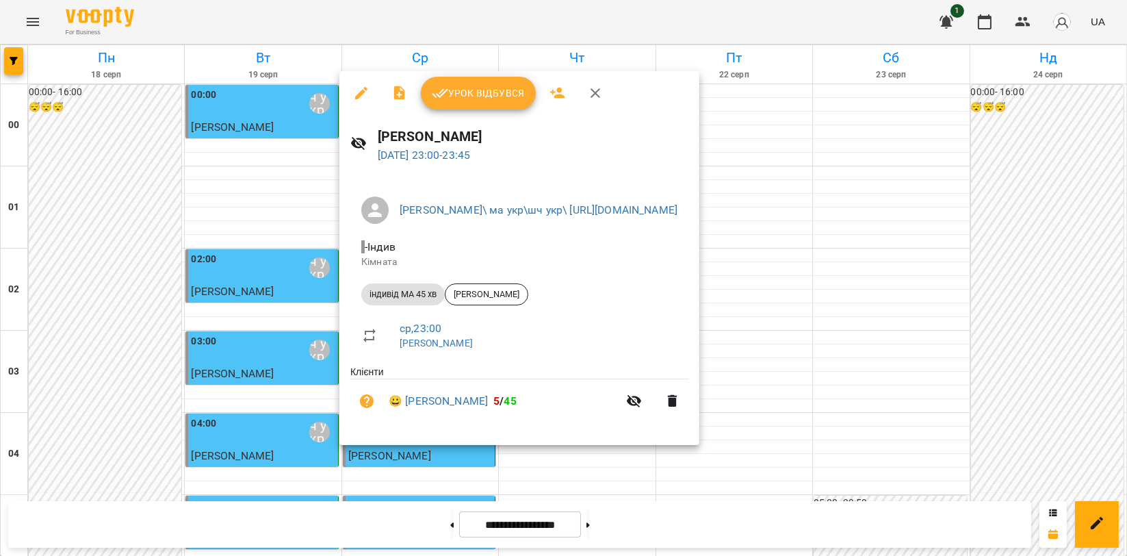
click at [497, 70] on div at bounding box center [563, 278] width 1127 height 556
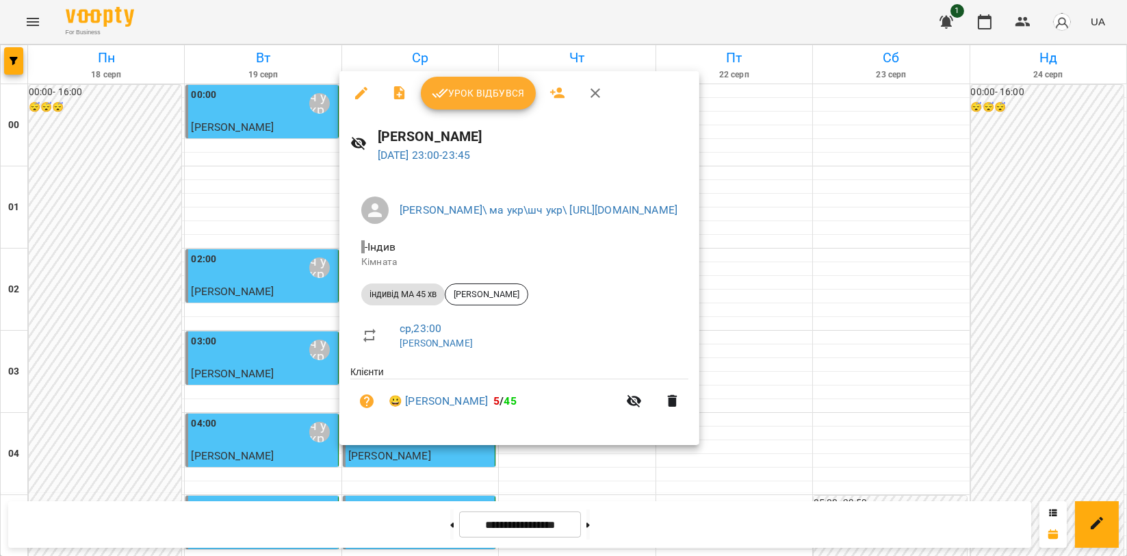
click at [449, 86] on span "Урок відбувся" at bounding box center [478, 93] width 93 height 16
